Goal: Task Accomplishment & Management: Manage account settings

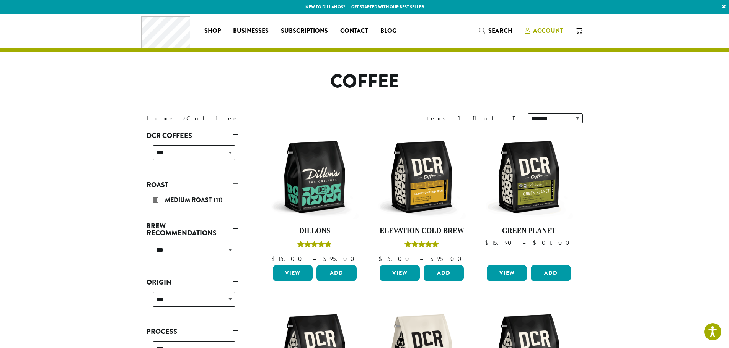
click at [538, 31] on span "Account" at bounding box center [548, 30] width 30 height 9
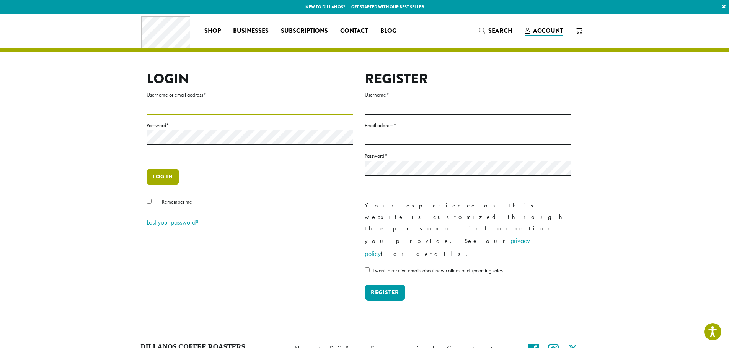
type input "**********"
click at [174, 175] on button "Log in" at bounding box center [162, 177] width 33 height 16
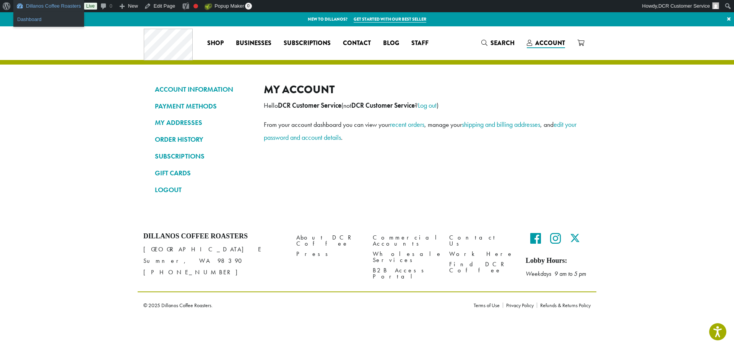
click at [42, 18] on link "Dashboard" at bounding box center [48, 20] width 71 height 10
